Goal: Task Accomplishment & Management: Manage account settings

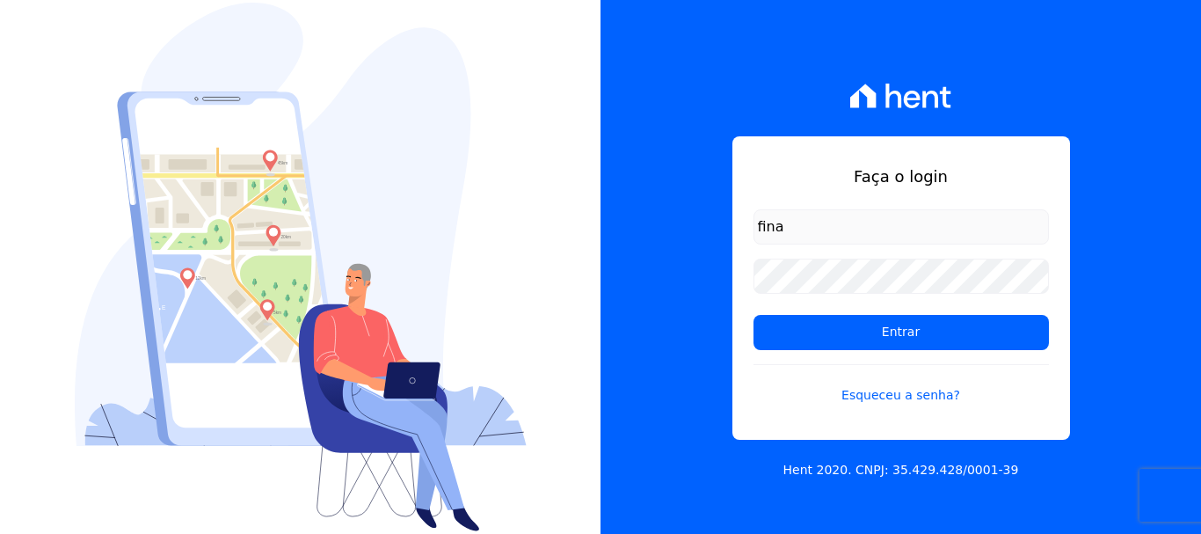
type input "financ.junco@gmail.com"
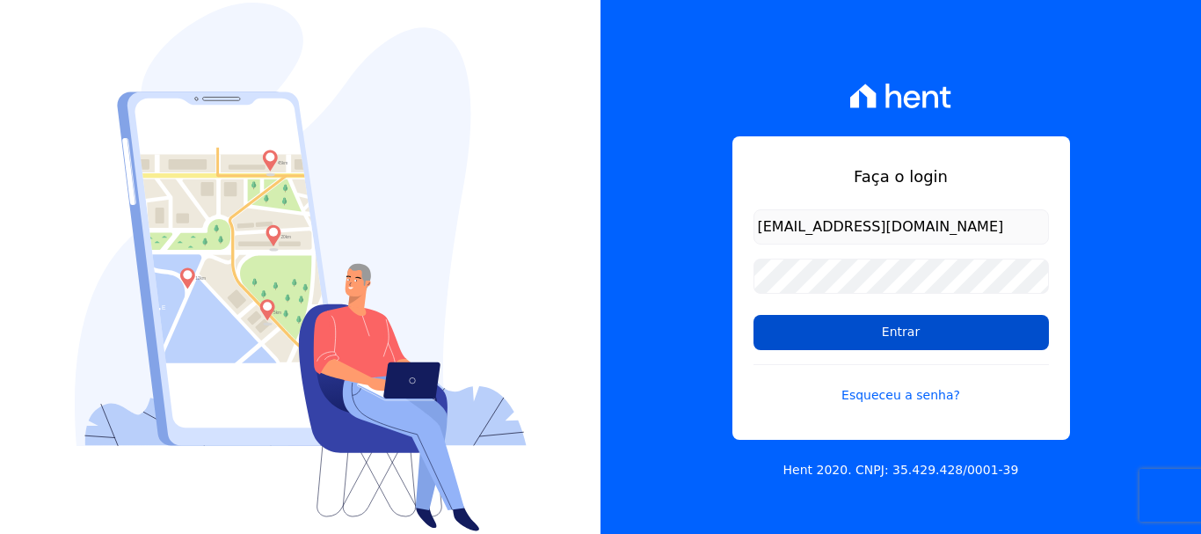
click at [909, 334] on input "Entrar" at bounding box center [901, 332] width 295 height 35
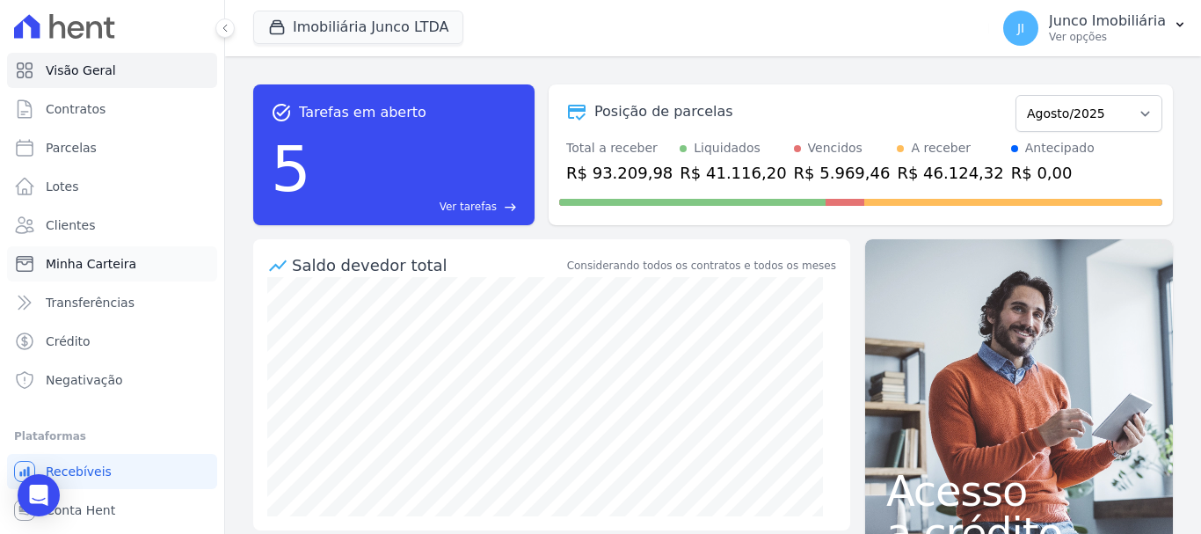
click at [86, 266] on span "Minha Carteira" at bounding box center [91, 264] width 91 height 18
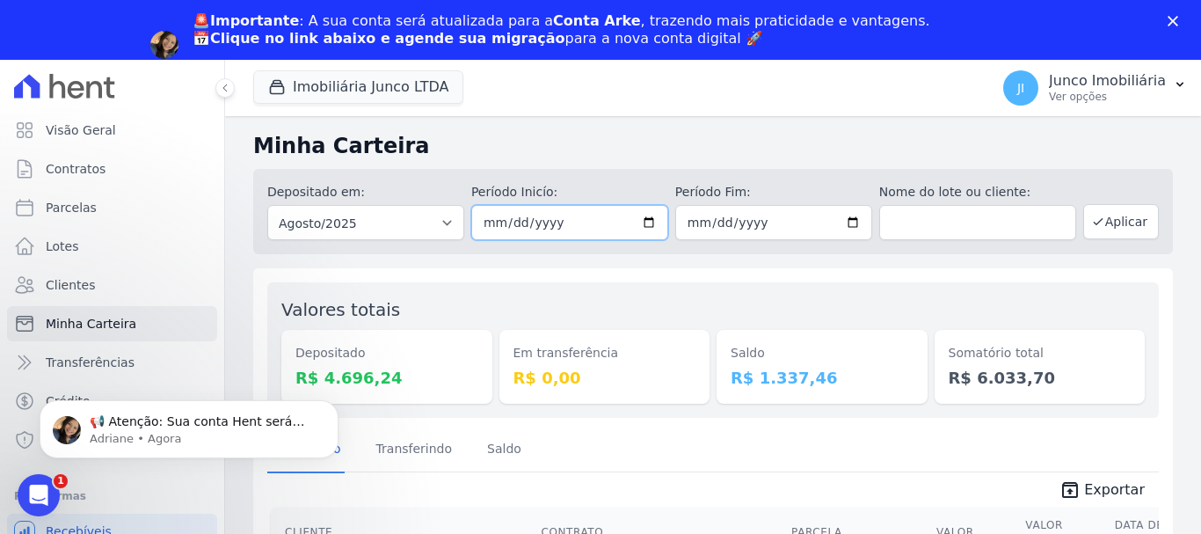
click at [646, 219] on input "2025-08-01" at bounding box center [569, 222] width 197 height 35
type input "[DATE]"
click at [842, 219] on input "2025-08-31" at bounding box center [773, 222] width 197 height 35
type input "[DATE]"
click at [1112, 223] on button "Aplicar" at bounding box center [1121, 221] width 76 height 35
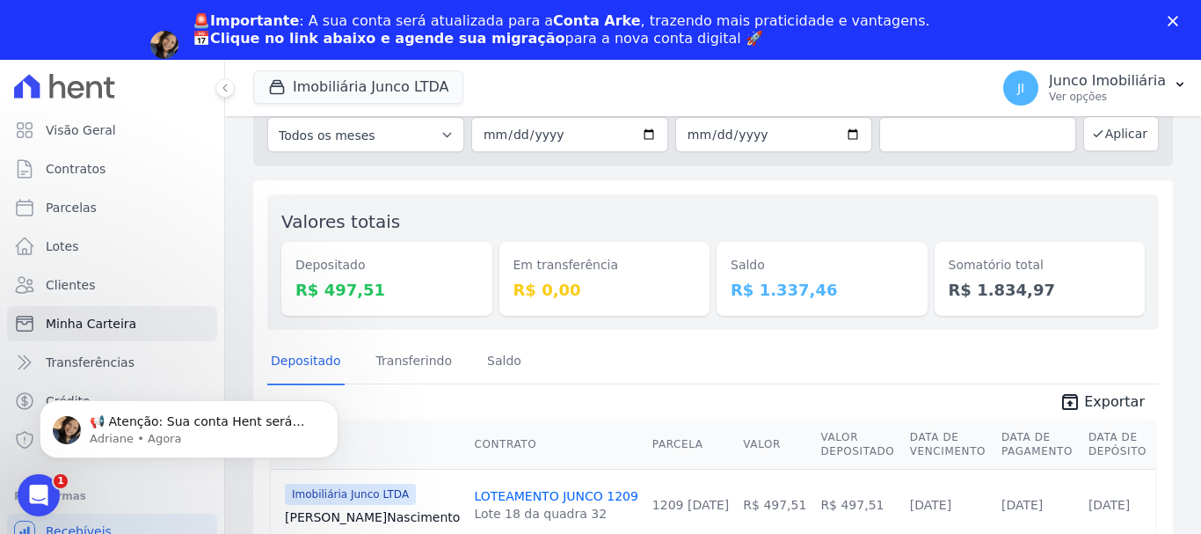
scroll to position [106, 0]
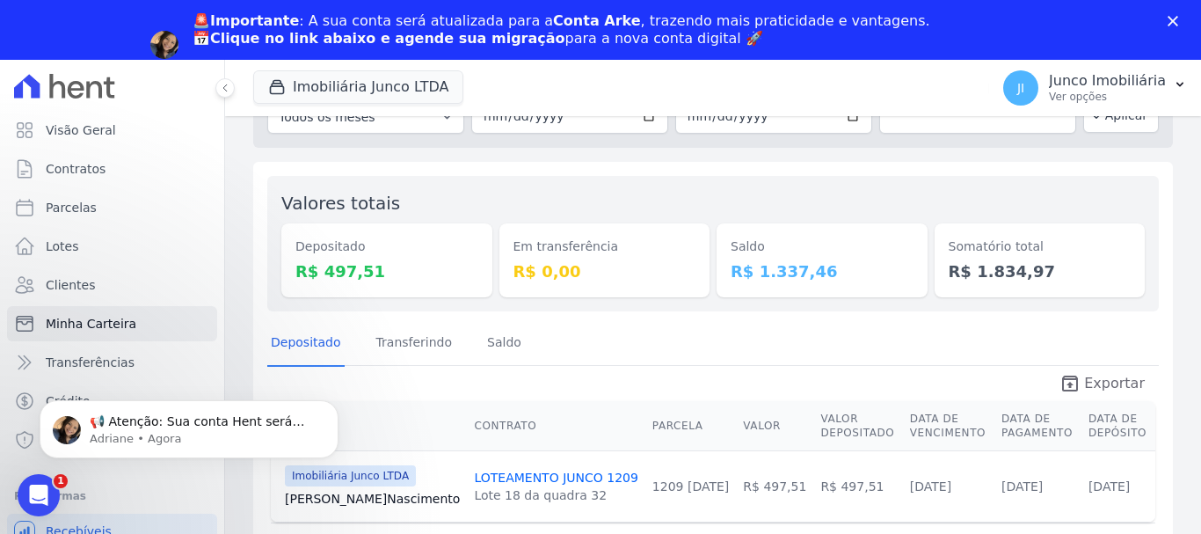
click at [1111, 389] on span "Exportar" at bounding box center [1114, 383] width 61 height 21
click at [152, 423] on p "📢 Atenção: Sua conta Hent será migrada para a Conta Arke! Estamos trazendo para…" at bounding box center [203, 422] width 227 height 18
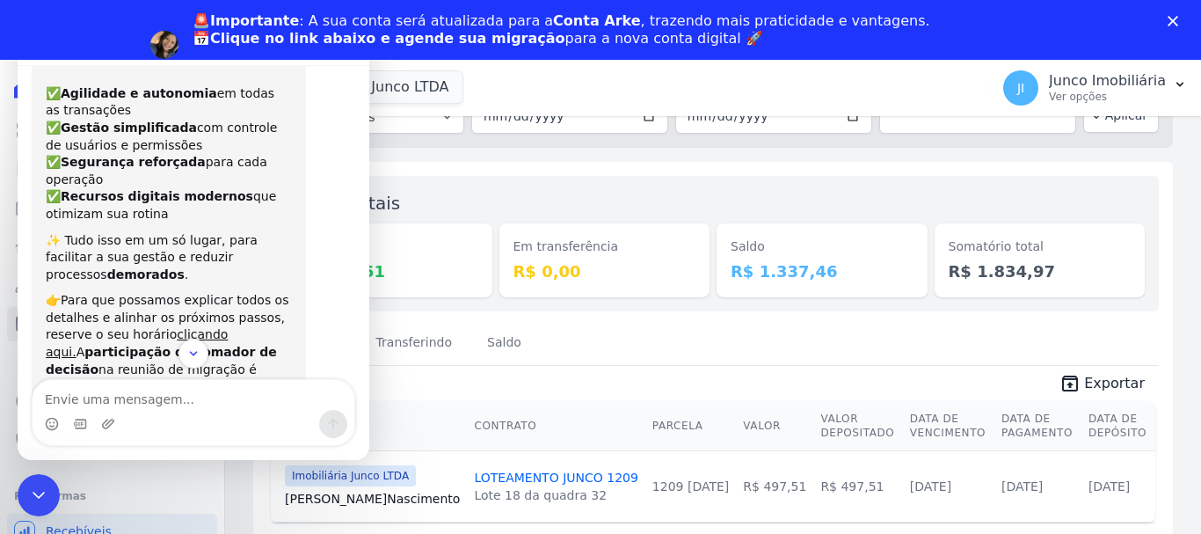
scroll to position [325, 0]
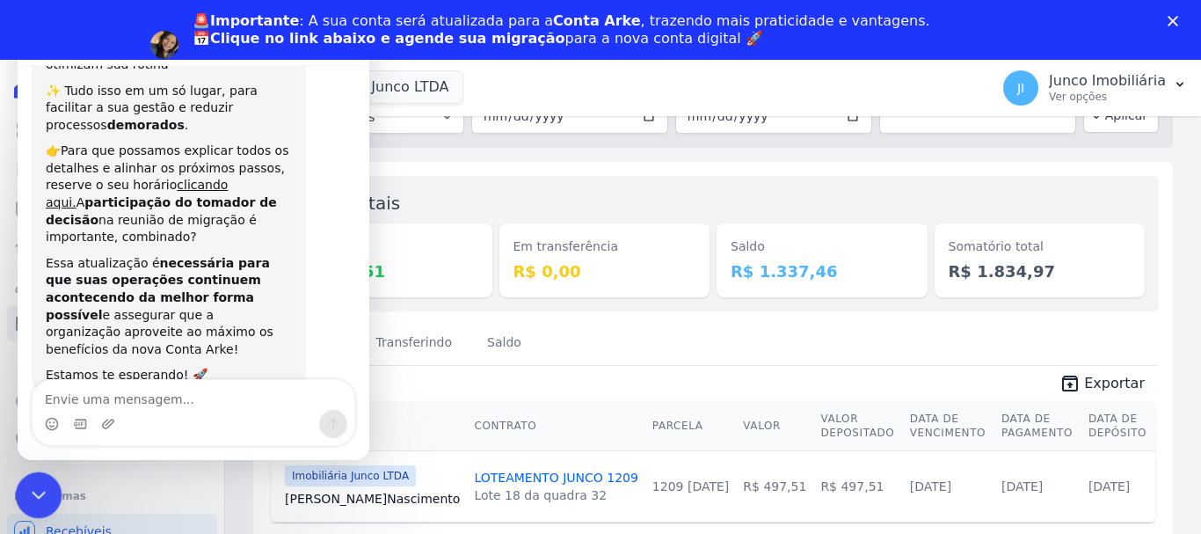
click at [39, 497] on icon "Encerramento do Messenger da Intercom" at bounding box center [36, 492] width 21 height 21
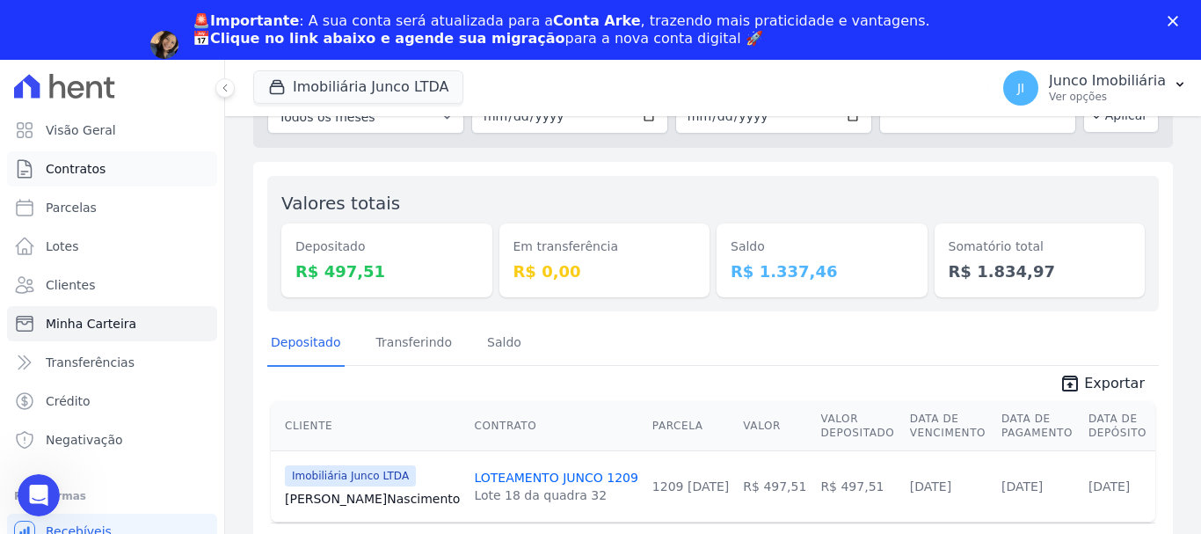
click at [54, 157] on link "Contratos" at bounding box center [112, 168] width 210 height 35
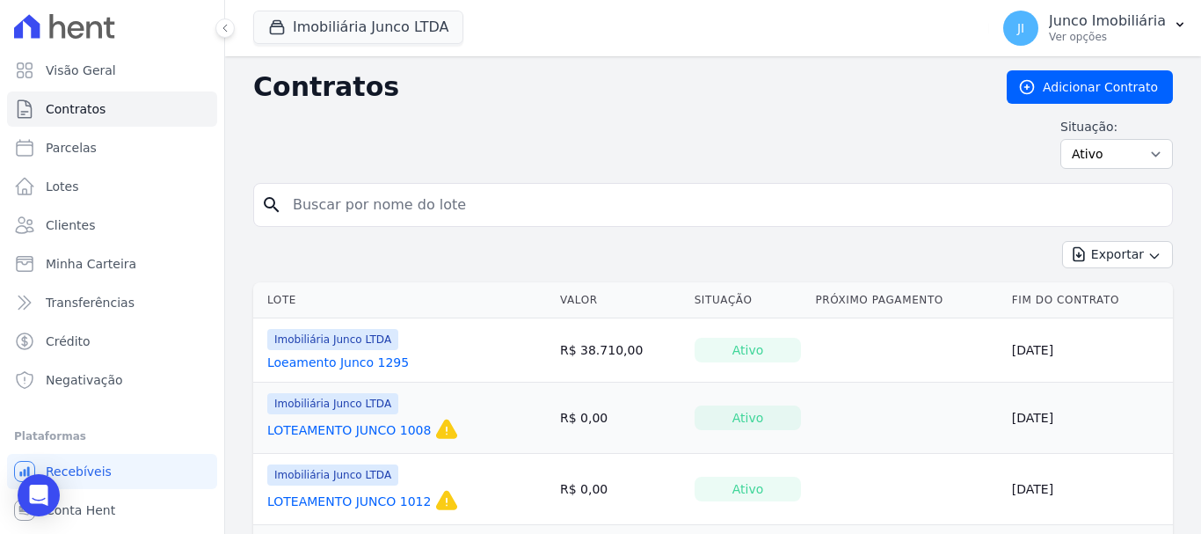
click at [403, 206] on input "search" at bounding box center [723, 204] width 883 height 35
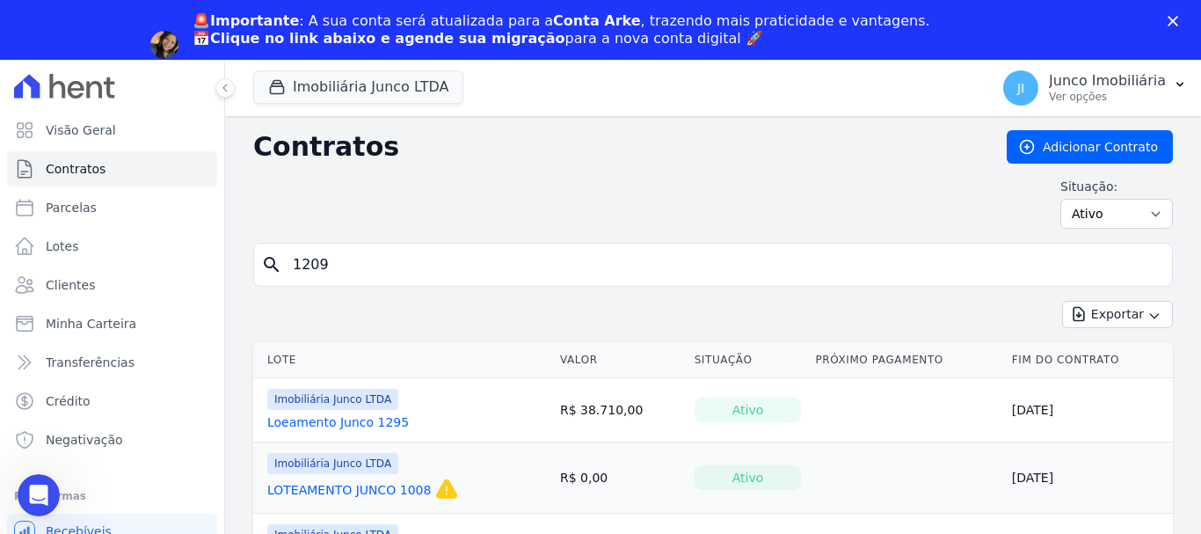
type input "1209"
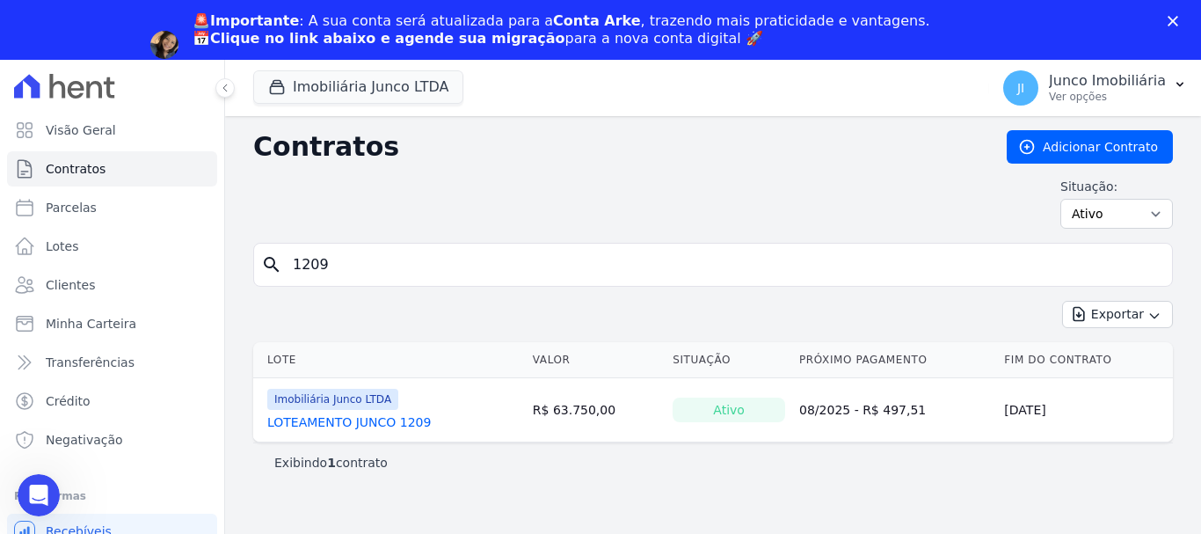
click at [404, 419] on link "LOTEAMENTO JUNCO 1209" at bounding box center [349, 422] width 164 height 18
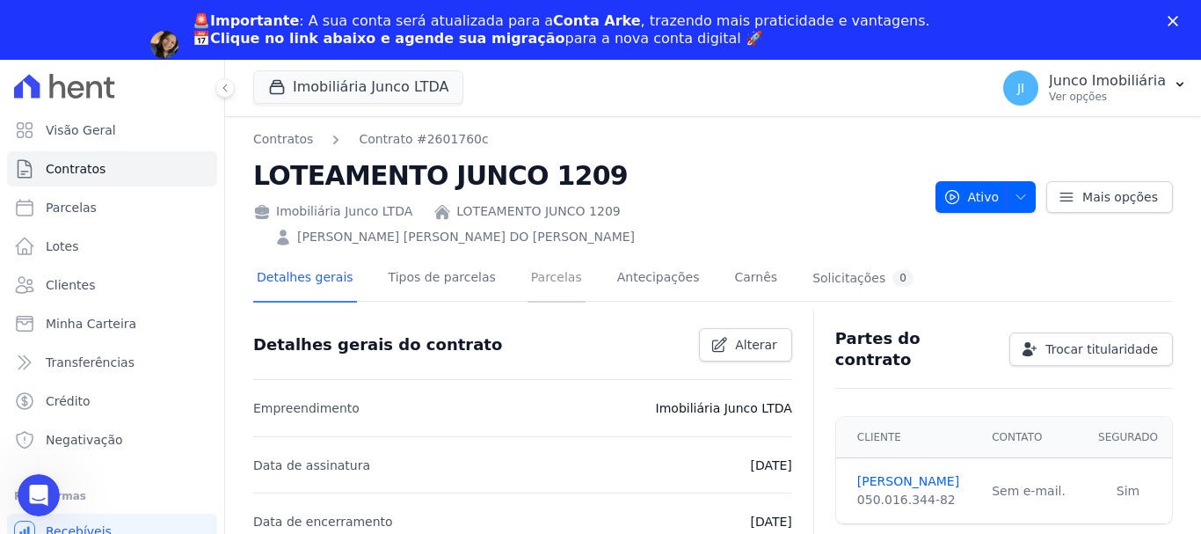
click at [529, 257] on link "Parcelas" at bounding box center [557, 279] width 58 height 47
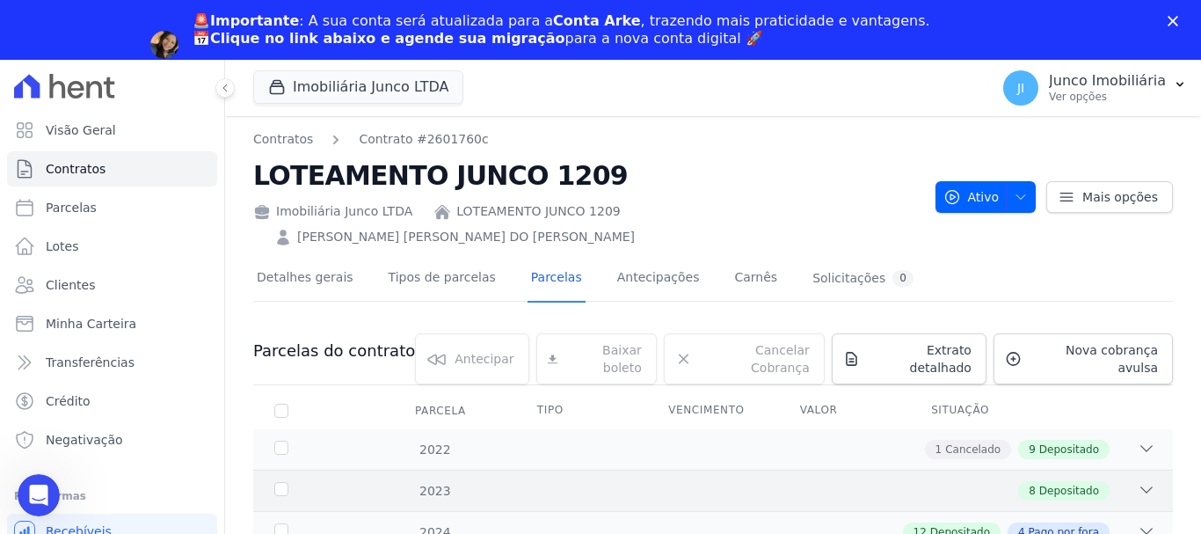
scroll to position [264, 0]
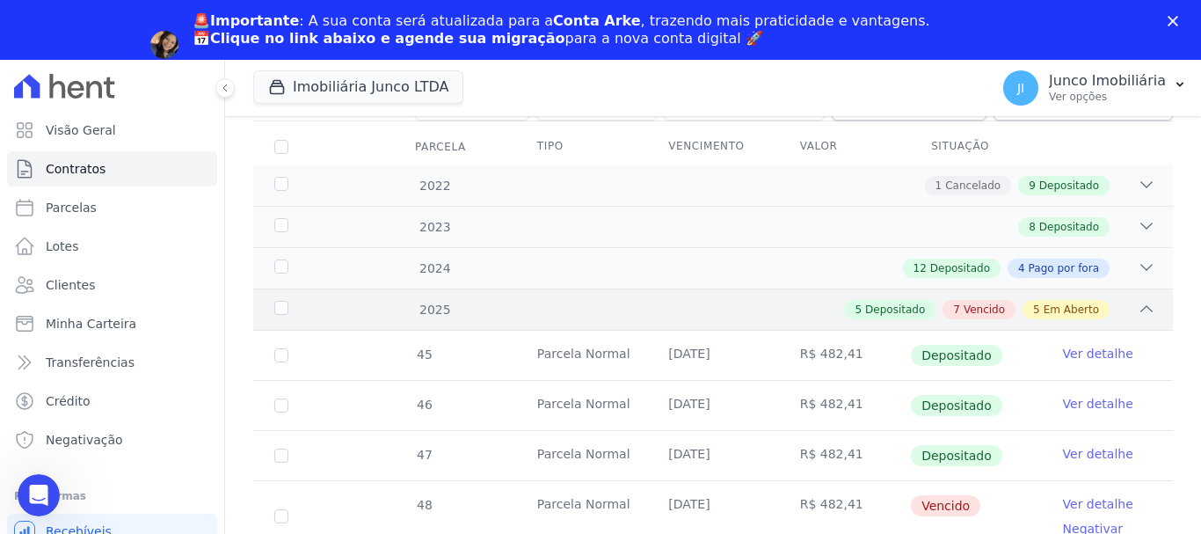
click at [965, 302] on span "Vencido" at bounding box center [984, 310] width 41 height 16
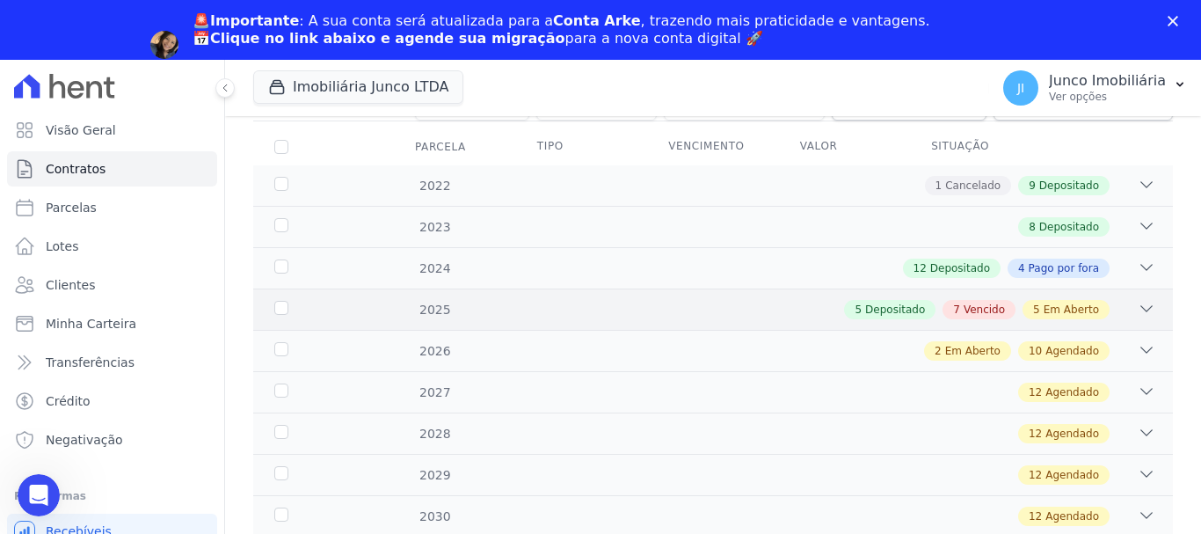
click at [979, 302] on span "Vencido" at bounding box center [984, 310] width 41 height 16
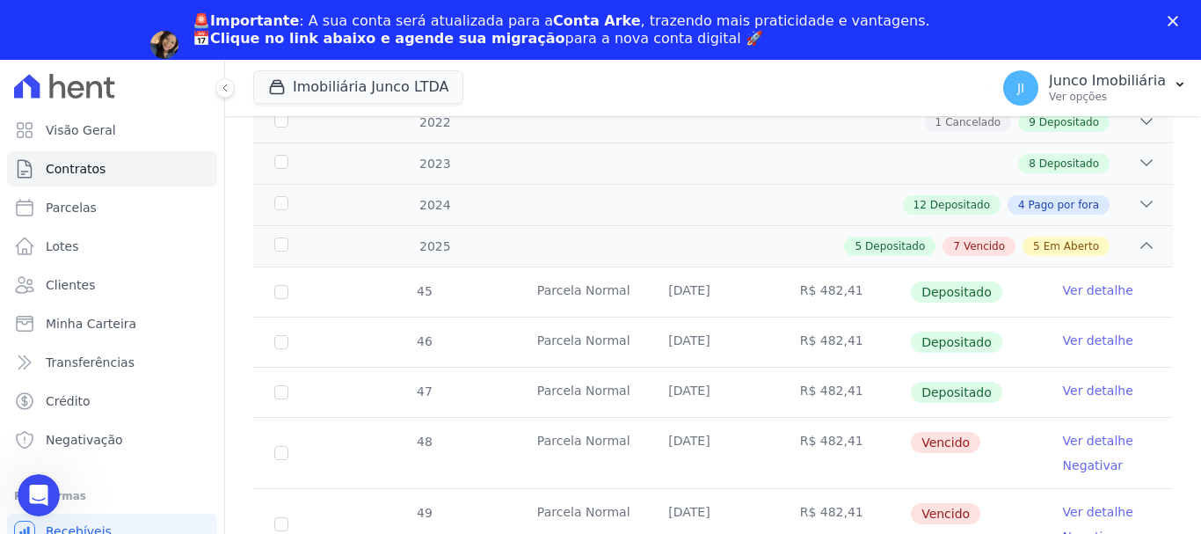
scroll to position [440, 0]
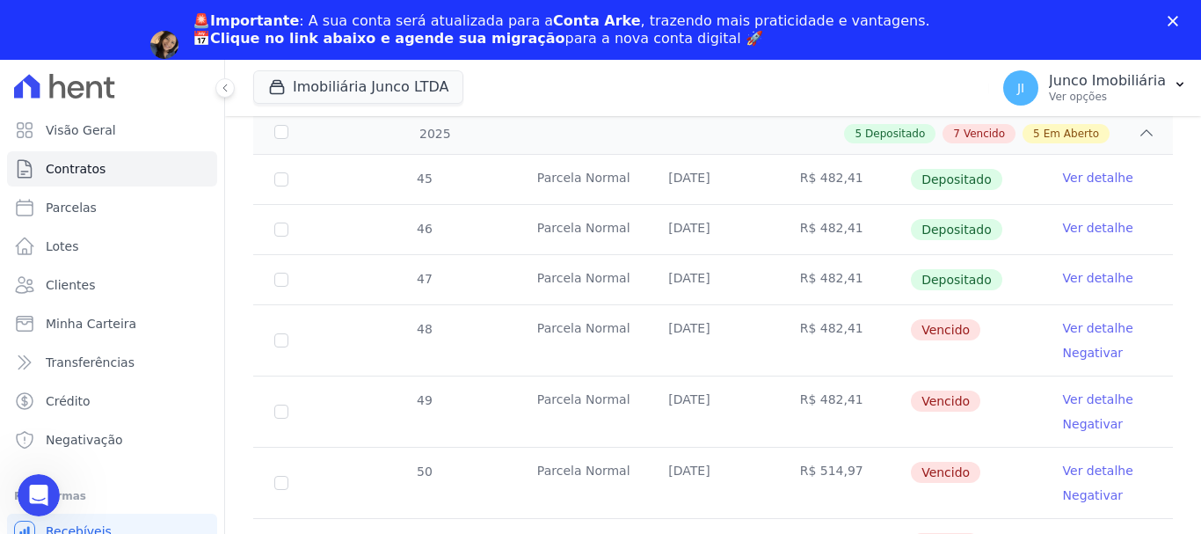
click at [1082, 319] on link "Ver detalhe" at bounding box center [1098, 328] width 70 height 18
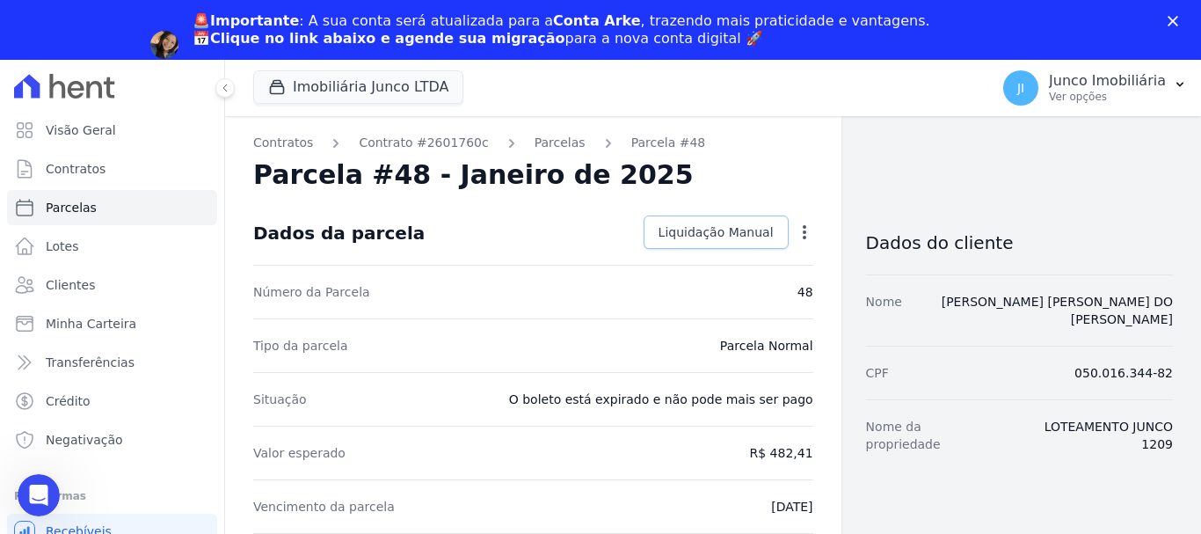
click at [751, 231] on span "Liquidação Manual" at bounding box center [716, 232] width 115 height 18
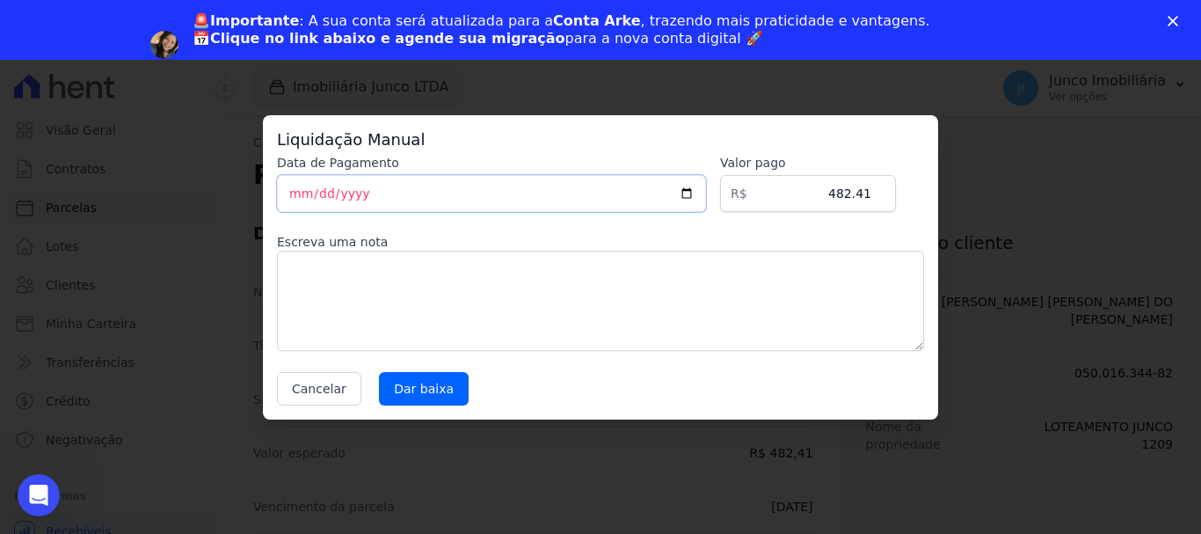
click at [697, 191] on input "[DATE]" at bounding box center [491, 193] width 429 height 37
type input "[DATE]"
drag, startPoint x: 825, startPoint y: 194, endPoint x: 906, endPoint y: 198, distance: 81.0
click at [906, 198] on div "Data de Pagamento [DATE] [GEOGRAPHIC_DATA] R$ 482.41 Escreva [PERSON_NAME] Canc…" at bounding box center [600, 280] width 647 height 252
click at [336, 277] on textarea at bounding box center [600, 301] width 647 height 100
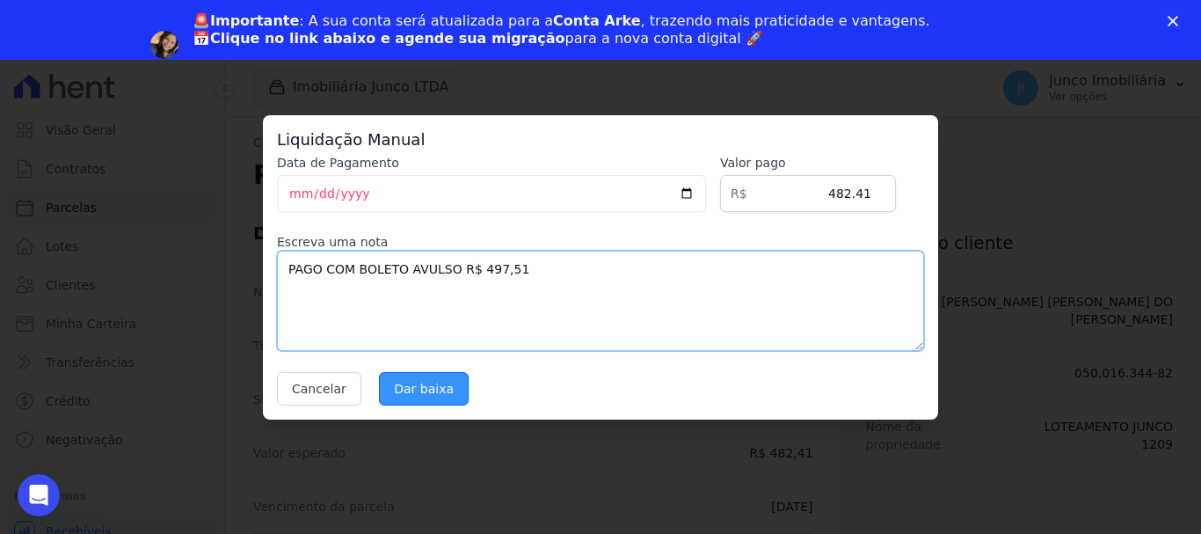
type textarea "PAGO COM BOLETO AVULSO R$ 497,51"
click at [446, 389] on input "Dar baixa" at bounding box center [424, 388] width 90 height 33
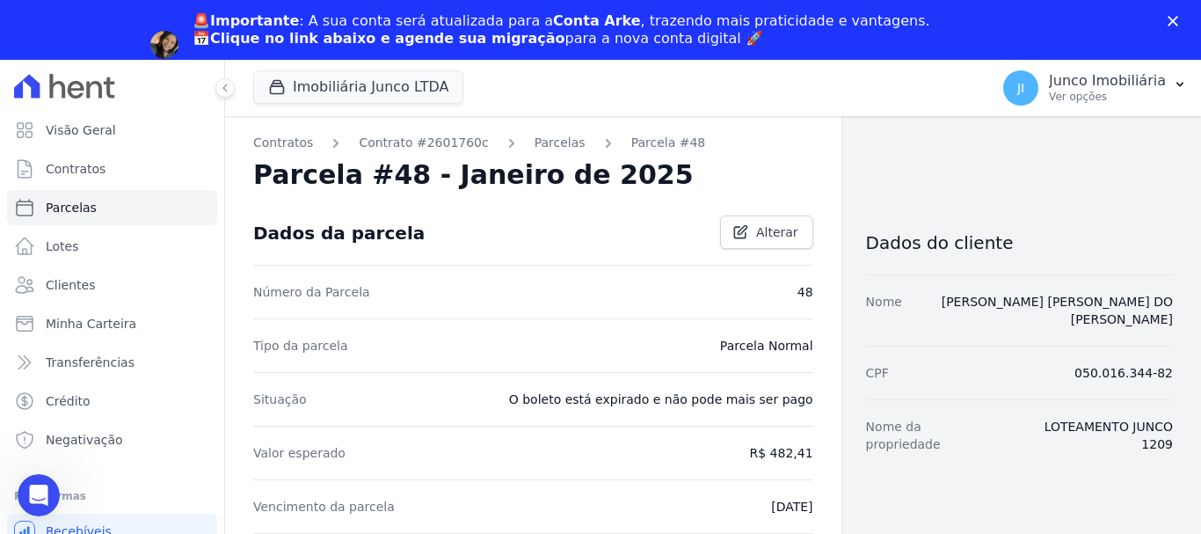
click at [1175, 11] on div "🚨Importante : A sua conta será atualizada para a Conta Arke , trazendo mais pra…" at bounding box center [600, 45] width 1201 height 76
click at [1178, 21] on icon "Fechar" at bounding box center [1173, 21] width 11 height 11
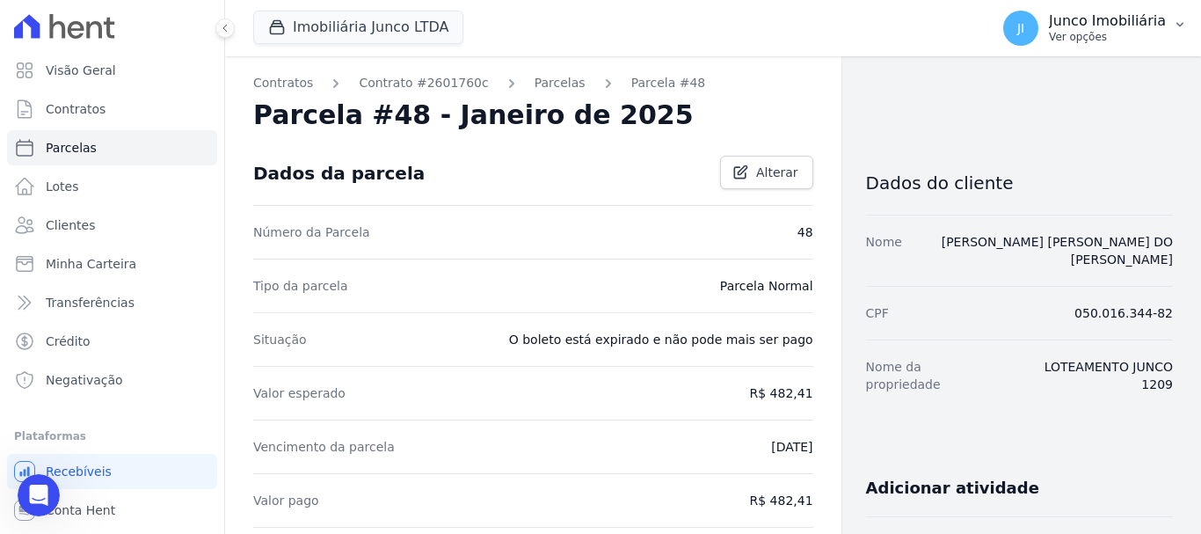
click at [1096, 34] on p "Ver opções" at bounding box center [1107, 37] width 117 height 14
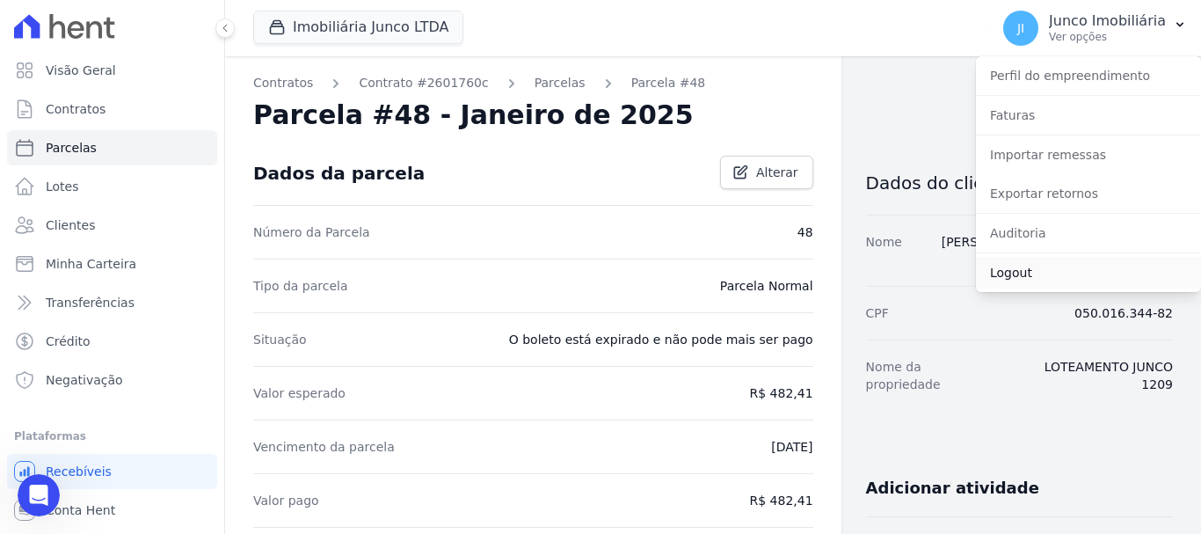
click at [1015, 274] on link "Logout" at bounding box center [1088, 273] width 225 height 32
